Goal: Task Accomplishment & Management: Use online tool/utility

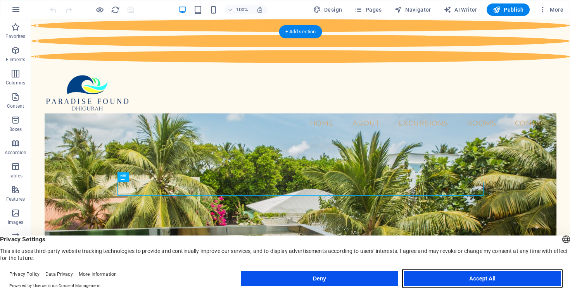
click at [447, 274] on button "Accept All" at bounding box center [482, 279] width 157 height 16
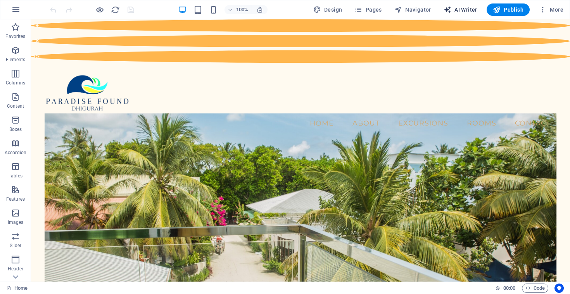
click at [459, 10] on span "AI Writer" at bounding box center [461, 10] width 34 height 8
select select "English"
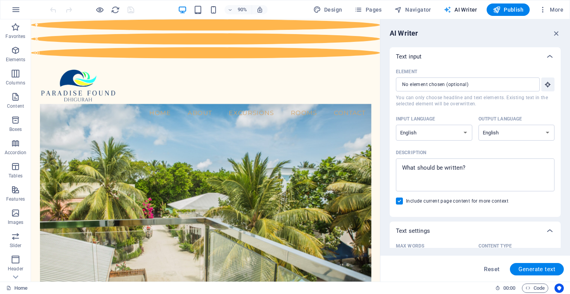
click at [459, 10] on span "AI Writer" at bounding box center [461, 10] width 34 height 8
click at [557, 33] on icon "button" at bounding box center [556, 33] width 9 height 9
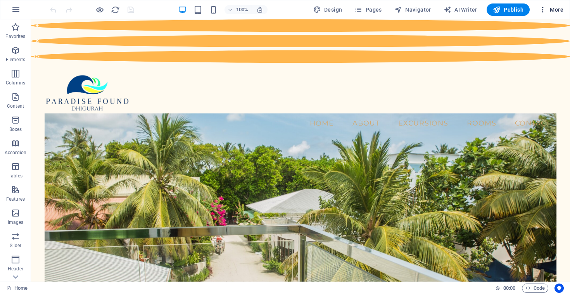
click at [556, 8] on span "More" at bounding box center [551, 10] width 24 height 8
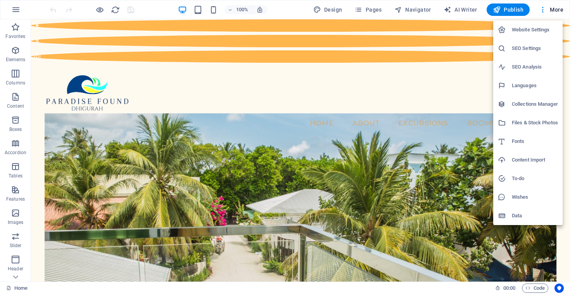
click at [383, 29] on div at bounding box center [285, 147] width 570 height 294
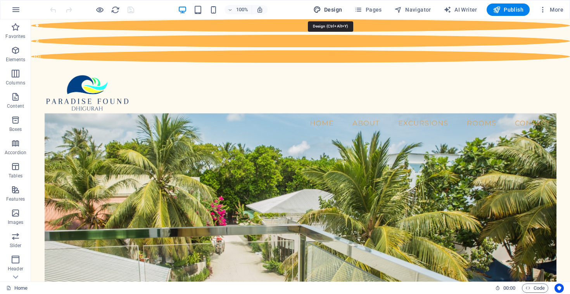
click at [338, 5] on button "Design" at bounding box center [327, 9] width 35 height 12
select select "px"
select select "200"
select select "px"
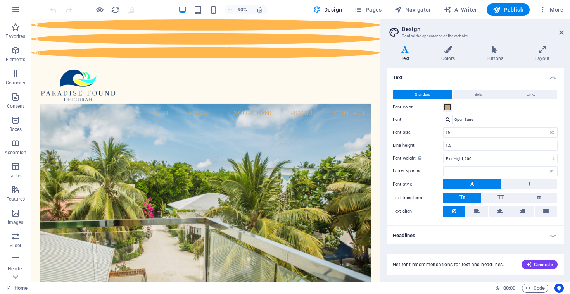
click at [564, 32] on aside "Design Control the appearance of the website Variants Text Colors Buttons Layou…" at bounding box center [475, 150] width 190 height 263
click at [564, 33] on icon at bounding box center [561, 32] width 5 height 6
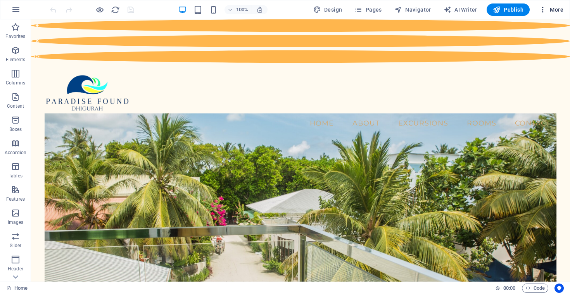
click at [541, 10] on icon "button" at bounding box center [543, 10] width 8 height 8
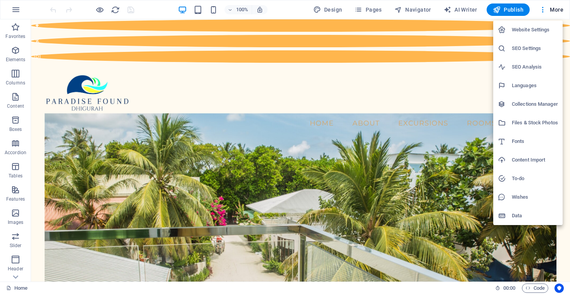
click at [469, 10] on div at bounding box center [285, 147] width 570 height 294
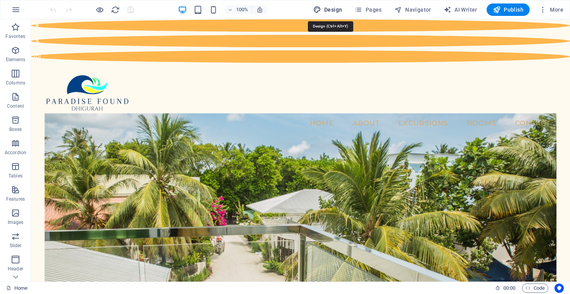
click at [329, 13] on span "Design" at bounding box center [327, 10] width 29 height 8
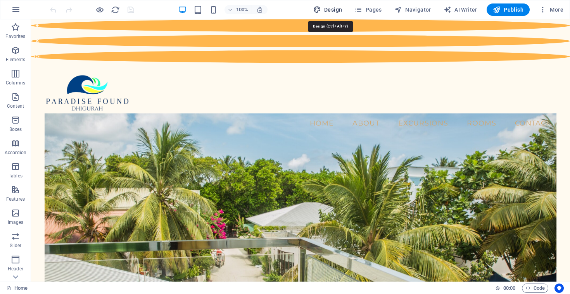
select select "px"
select select "200"
select select "px"
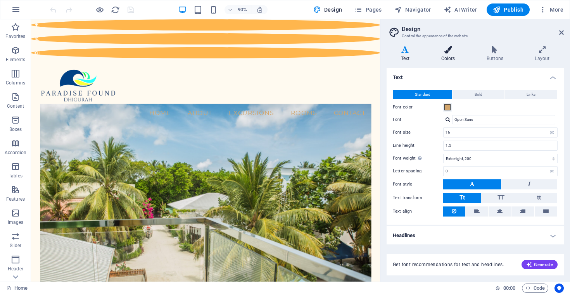
click at [444, 52] on icon at bounding box center [448, 50] width 42 height 8
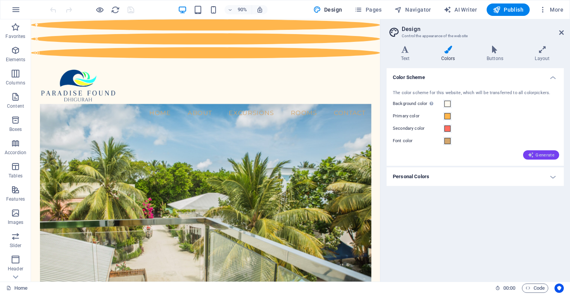
click at [533, 158] on icon "button" at bounding box center [531, 155] width 6 height 6
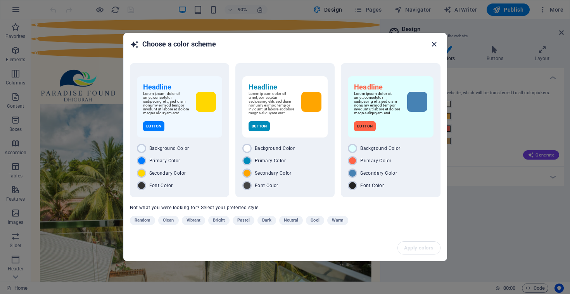
click at [434, 42] on icon "button" at bounding box center [434, 44] width 9 height 9
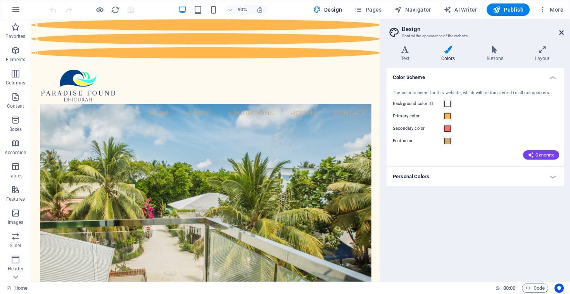
click at [563, 32] on icon at bounding box center [561, 32] width 5 height 6
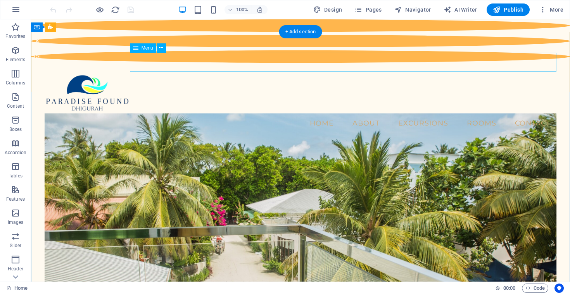
click at [429, 114] on nav "Home About Excursions Rooms Contact" at bounding box center [301, 123] width 513 height 19
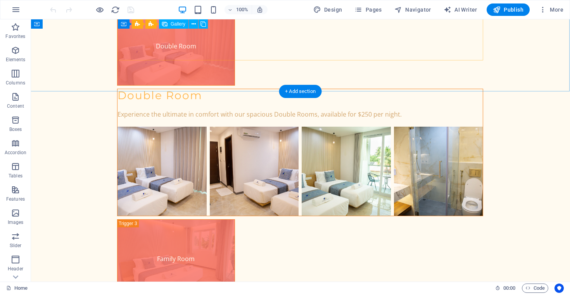
scroll to position [1767, 0]
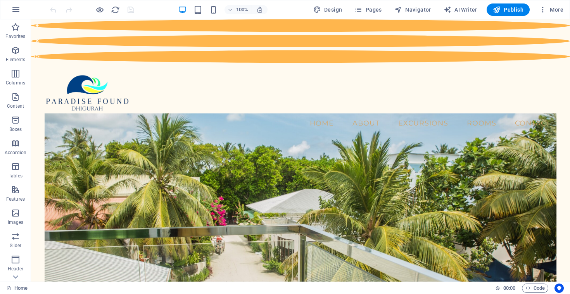
scroll to position [0, 0]
